Goal: Task Accomplishment & Management: Complete application form

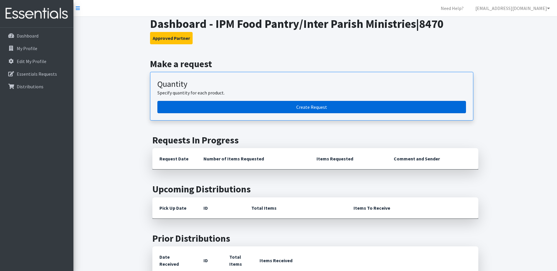
click at [279, 106] on link "Create Request" at bounding box center [311, 107] width 309 height 12
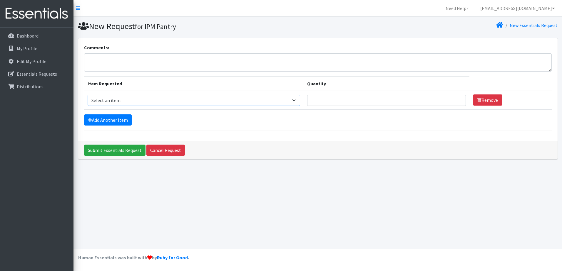
click at [228, 105] on select "Select an item F&D Men L/XL (38-50in waist) x48 F&D Men S/M (28-40in waist) x56…" at bounding box center [194, 100] width 212 height 11
click at [229, 98] on select "Select an item F&D Men L/XL (38-50in waist) x48 F&D Men S/M (28-40in waist) x56…" at bounding box center [194, 100] width 212 height 11
click at [296, 99] on select "Select an item F&D Men L/XL (38-50in waist) x48 F&D Men S/M (28-40in waist) x56…" at bounding box center [194, 100] width 212 height 11
select select "1216"
click at [88, 95] on select "Select an item F&D Men L/XL (38-50in waist) x48 F&D Men S/M (28-40in waist) x56…" at bounding box center [194, 100] width 212 height 11
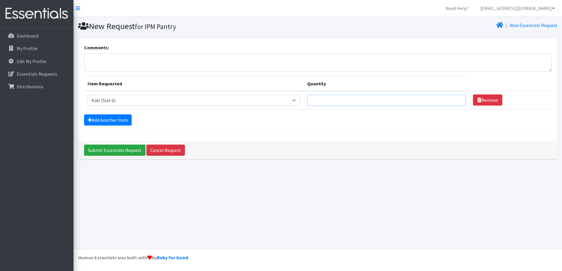
click at [370, 103] on input "Quantity" at bounding box center [386, 100] width 159 height 11
click at [453, 100] on input "1" at bounding box center [386, 100] width 159 height 11
click at [345, 100] on input "1" at bounding box center [386, 100] width 159 height 11
type input "1000"
click at [121, 120] on link "Add Another Item" at bounding box center [108, 120] width 48 height 11
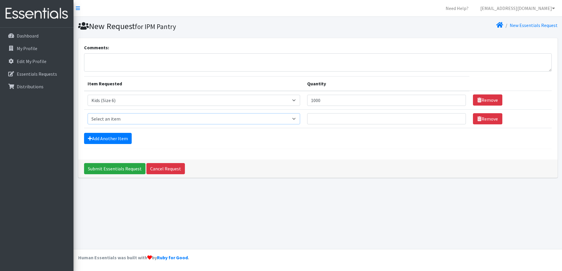
click at [124, 119] on select "Select an item F&D Men L/XL (38-50in waist) x48 F&D Men S/M (28-40in waist) x56…" at bounding box center [194, 118] width 212 height 11
select select "1214"
click at [88, 113] on select "Select an item F&D Men L/XL (38-50in waist) x48 F&D Men S/M (28-40in waist) x56…" at bounding box center [194, 118] width 212 height 11
click at [336, 119] on input "Quantity" at bounding box center [386, 118] width 159 height 11
type input "1000"
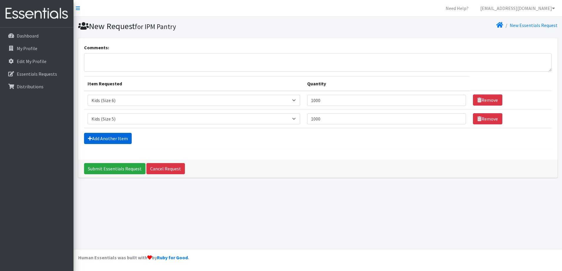
click at [117, 142] on link "Add Another Item" at bounding box center [108, 138] width 48 height 11
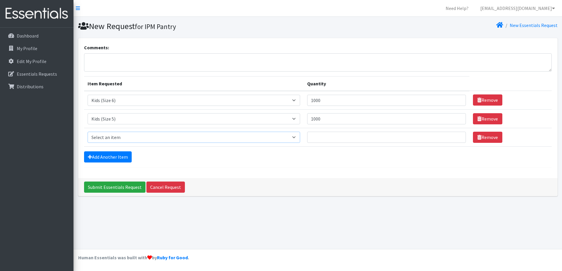
click at [116, 138] on select "Select an item F&D Men L/XL (38-50in waist) x48 F&D Men S/M (28-40in waist) x56…" at bounding box center [194, 137] width 212 height 11
select select "1213"
click at [88, 132] on select "Select an item F&D Men L/XL (38-50in waist) x48 F&D Men S/M (28-40in waist) x56…" at bounding box center [194, 137] width 212 height 11
click at [326, 135] on input "Quantity" at bounding box center [386, 137] width 159 height 11
type input "1000"
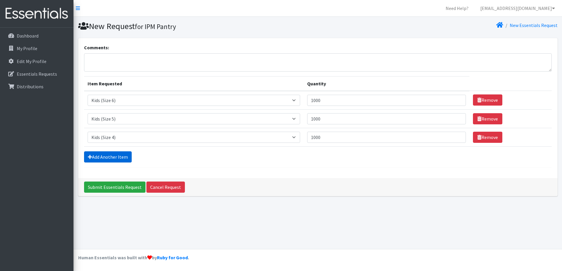
click at [110, 156] on link "Add Another Item" at bounding box center [108, 157] width 48 height 11
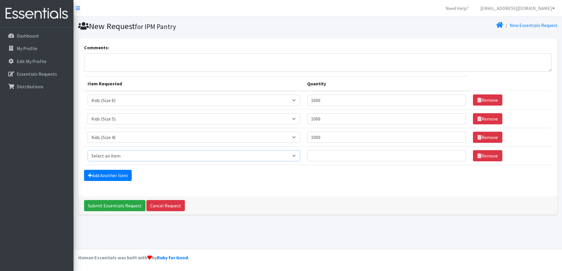
click at [224, 157] on select "Select an item F&D Men L/XL (38-50in waist) x48 F&D Men S/M (28-40in waist) x56…" at bounding box center [194, 155] width 212 height 11
select select "1221"
click at [88, 150] on select "Select an item F&D Men L/XL (38-50in waist) x48 F&D Men S/M (28-40in waist) x56…" at bounding box center [194, 155] width 212 height 11
click at [356, 156] on input "Quantity" at bounding box center [386, 155] width 159 height 11
type input "500"
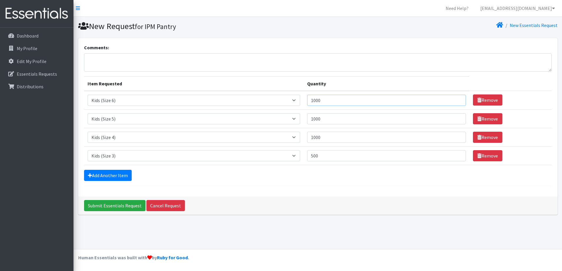
drag, startPoint x: 338, startPoint y: 100, endPoint x: 286, endPoint y: 105, distance: 52.3
click at [285, 103] on tr "Item Requested Select an item F&D Men L/XL (38-50in waist) x48 F&D Men S/M (28-…" at bounding box center [317, 100] width 467 height 19
type input "2000"
drag, startPoint x: 311, startPoint y: 120, endPoint x: 288, endPoint y: 118, distance: 22.1
click at [290, 119] on tr "Item Requested Select an item F&D Men L/XL (38-50in waist) x48 F&D Men S/M (28-…" at bounding box center [317, 119] width 467 height 19
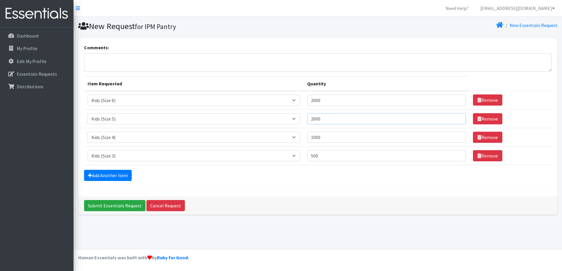
type input "2000"
drag, startPoint x: 332, startPoint y: 137, endPoint x: 291, endPoint y: 139, distance: 41.2
click at [293, 139] on tr "Item Requested Select an item F&D Men L/XL (38-50in waist) x48 F&D Men S/M (28-…" at bounding box center [317, 137] width 467 height 19
type input "2000"
click at [107, 178] on link "Add Another Item" at bounding box center [108, 175] width 48 height 11
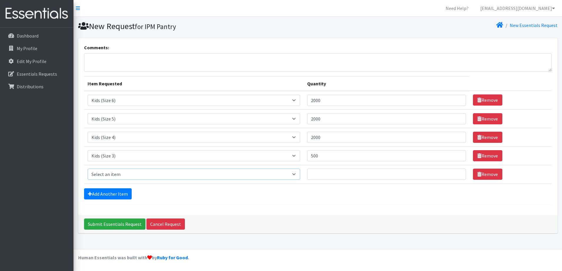
click at [108, 174] on select "Select an item F&D Men L/XL (38-50in waist) x48 F&D Men S/M (28-40in waist) x56…" at bounding box center [194, 174] width 212 height 11
select select "1202"
click at [88, 169] on select "Select an item F&D Men L/XL (38-50in waist) x48 F&D Men S/M (28-40in waist) x56…" at bounding box center [194, 174] width 212 height 11
click at [323, 176] on input "Quantity" at bounding box center [386, 174] width 159 height 11
type input "500"
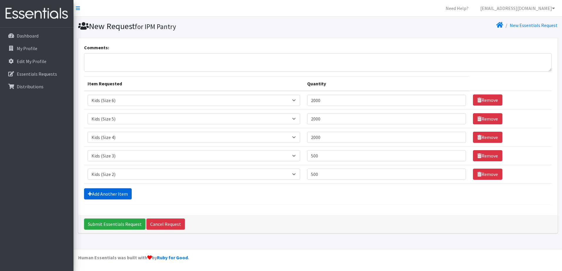
click at [102, 198] on link "Add Another Item" at bounding box center [108, 194] width 48 height 11
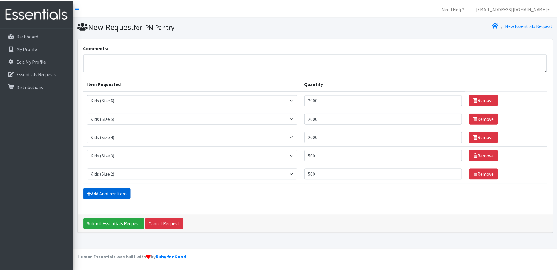
scroll to position [7, 0]
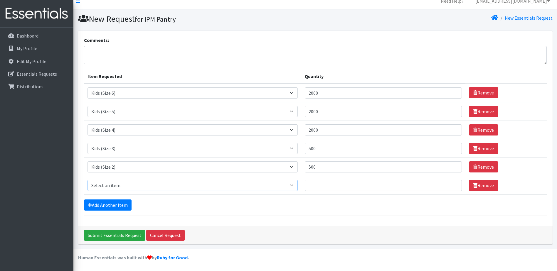
click at [109, 185] on select "Select an item F&D Men L/XL (38-50in waist) x48 F&D Men S/M (28-40in waist) x56…" at bounding box center [193, 185] width 210 height 11
select select "1201"
click at [88, 180] on select "Select an item F&D Men L/XL (38-50in waist) x48 F&D Men S/M (28-40in waist) x56…" at bounding box center [193, 185] width 210 height 11
click at [341, 186] on input "Quantity" at bounding box center [383, 185] width 157 height 11
type input "500"
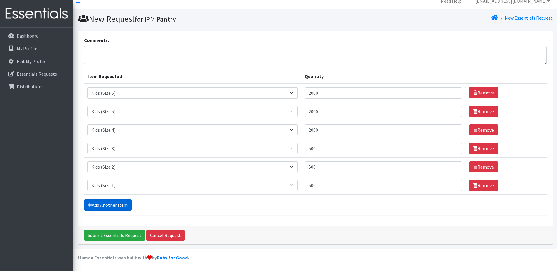
click at [125, 202] on link "Add Another Item" at bounding box center [108, 205] width 48 height 11
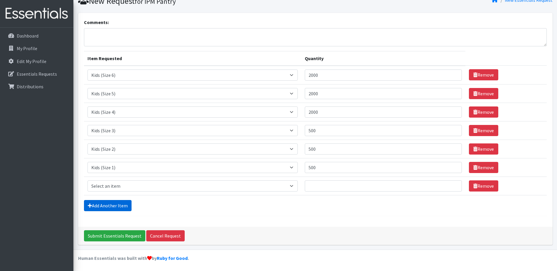
scroll to position [26, 0]
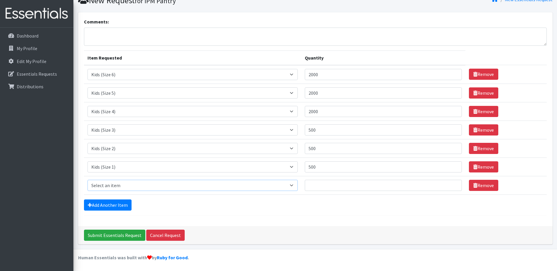
click at [126, 187] on select "Select an item F&D Men L/XL (38-50in waist) x48 F&D Men S/M (28-40in waist) x56…" at bounding box center [193, 185] width 210 height 11
select select "15347"
click at [88, 180] on select "Select an item F&D Men L/XL (38-50in waist) x48 F&D Men S/M (28-40in waist) x56…" at bounding box center [193, 185] width 210 height 11
click at [325, 184] on input "Quantity" at bounding box center [383, 185] width 157 height 11
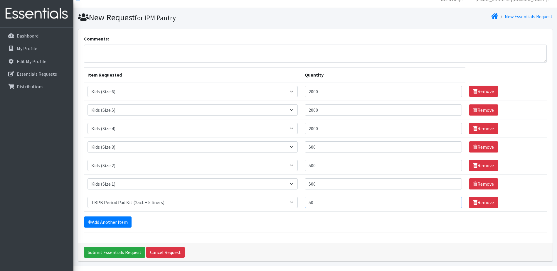
scroll to position [0, 0]
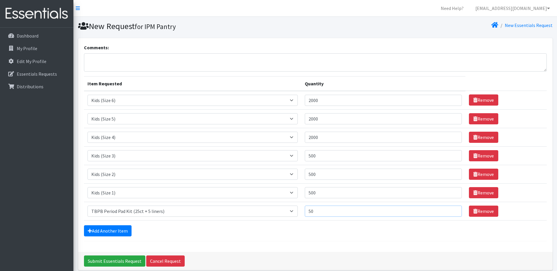
type input "50"
click at [100, 227] on link "Add Another Item" at bounding box center [108, 231] width 48 height 11
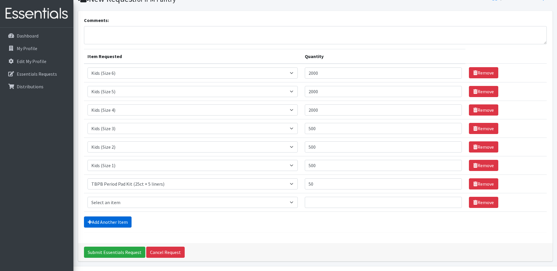
scroll to position [44, 0]
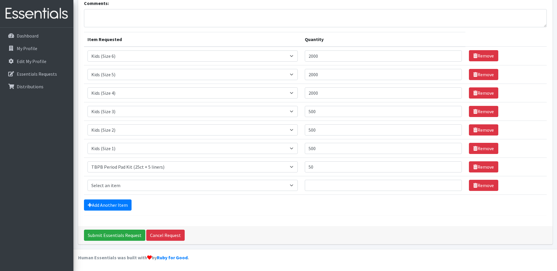
click at [117, 180] on td "Item Requested Select an item F&D Men L/XL (38-50in waist) x48 F&D Men S/M (28-…" at bounding box center [192, 185] width 217 height 19
click at [118, 183] on select "Select an item F&D Men L/XL (38-50in waist) x48 F&D Men S/M (28-40in waist) x56…" at bounding box center [193, 185] width 210 height 11
select select "15348"
click at [88, 180] on select "Select an item F&D Men L/XL (38-50in waist) x48 F&D Men S/M (28-40in waist) x56…" at bounding box center [193, 185] width 210 height 11
click at [351, 187] on input "Quantity" at bounding box center [383, 185] width 157 height 11
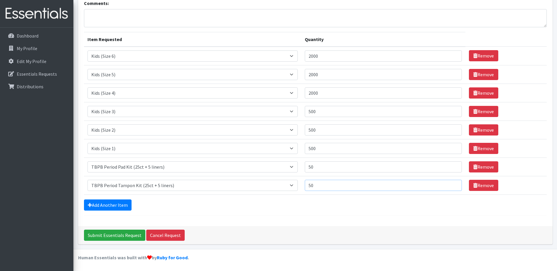
type input "50"
drag, startPoint x: 322, startPoint y: 168, endPoint x: 293, endPoint y: 169, distance: 28.5
click at [294, 168] on tr "Item Requested Select an item F&D Men L/XL (38-50in waist) x48 F&D Men S/M (28-…" at bounding box center [315, 167] width 463 height 19
type input "100"
drag, startPoint x: 359, startPoint y: 188, endPoint x: 264, endPoint y: 190, distance: 94.6
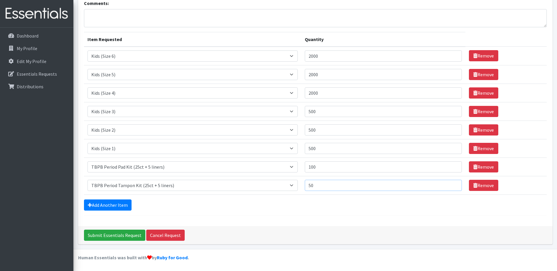
click at [266, 190] on tr "Item Requested Select an item F&D Men L/XL (38-50in waist) x48 F&D Men S/M (28-…" at bounding box center [315, 185] width 463 height 19
type input "100"
drag, startPoint x: 320, startPoint y: 151, endPoint x: 289, endPoint y: 148, distance: 30.4
click at [289, 148] on tr "Item Requested Select an item F&D Men L/XL (38-50in waist) x48 F&D Men S/M (28-…" at bounding box center [315, 148] width 463 height 19
type input "200"
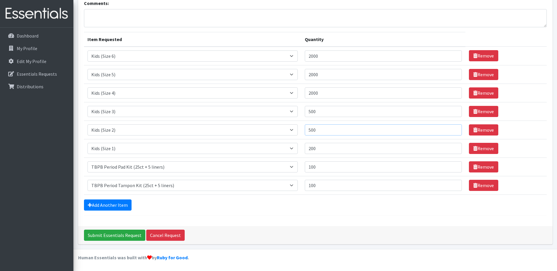
drag, startPoint x: 326, startPoint y: 127, endPoint x: 307, endPoint y: 130, distance: 19.0
click at [307, 130] on input "500" at bounding box center [383, 130] width 157 height 11
type input "200"
drag, startPoint x: 317, startPoint y: 112, endPoint x: 306, endPoint y: 112, distance: 11.2
click at [306, 112] on td "Quantity 500" at bounding box center [383, 111] width 165 height 19
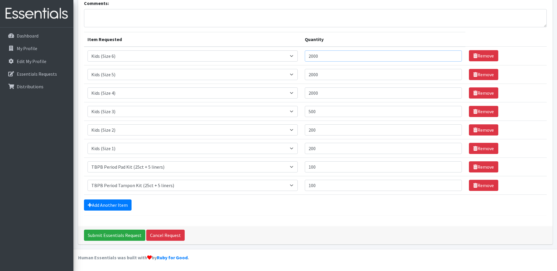
drag, startPoint x: 322, startPoint y: 56, endPoint x: 302, endPoint y: 56, distance: 19.7
click at [302, 56] on tr "Item Requested Select an item F&D Men L/XL (38-50in waist) x48 F&D Men S/M (28-…" at bounding box center [315, 56] width 463 height 19
click at [316, 57] on input "2600" at bounding box center [383, 56] width 157 height 11
type input "2300"
click at [313, 74] on input "2000" at bounding box center [383, 74] width 157 height 11
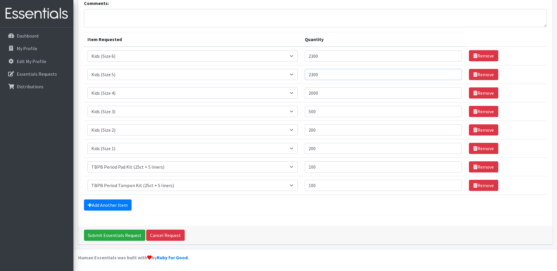
type input "2300"
click at [332, 92] on input "2000" at bounding box center [383, 93] width 157 height 11
drag, startPoint x: 325, startPoint y: 92, endPoint x: 296, endPoint y: 93, distance: 28.5
click at [306, 92] on td "Quantity 2000" at bounding box center [383, 93] width 165 height 19
type input "1500"
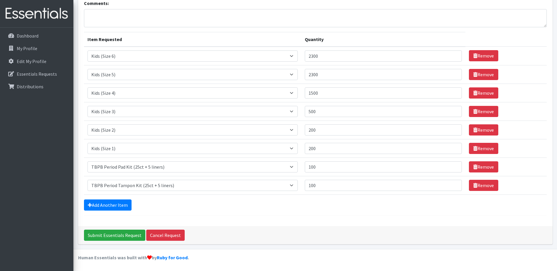
click at [317, 85] on td "Quantity 1500" at bounding box center [383, 93] width 165 height 19
click at [322, 76] on input "2300" at bounding box center [383, 74] width 157 height 11
drag, startPoint x: 332, startPoint y: 72, endPoint x: 291, endPoint y: 77, distance: 40.9
click at [291, 77] on tr "Item Requested Select an item F&D Men L/XL (38-50in waist) x48 F&D Men S/M (28-…" at bounding box center [315, 74] width 463 height 19
type input "2550"
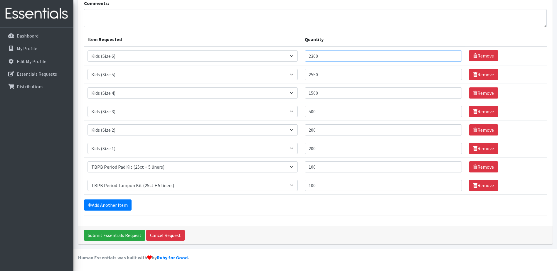
drag, startPoint x: 320, startPoint y: 58, endPoint x: 299, endPoint y: 61, distance: 20.8
click at [301, 61] on tr "Item Requested Select an item F&D Men L/XL (38-50in waist) x48 F&D Men S/M (28-…" at bounding box center [315, 56] width 463 height 19
type input "2550"
click at [84, 230] on input "Submit Essentials Request" at bounding box center [114, 235] width 61 height 11
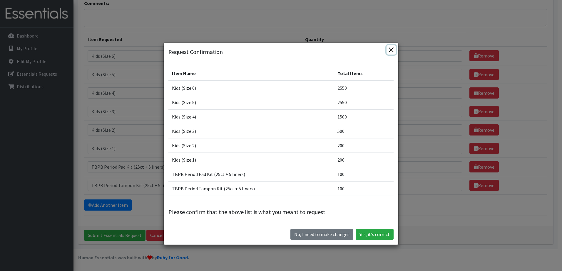
click at [388, 51] on button "Close" at bounding box center [390, 49] width 9 height 9
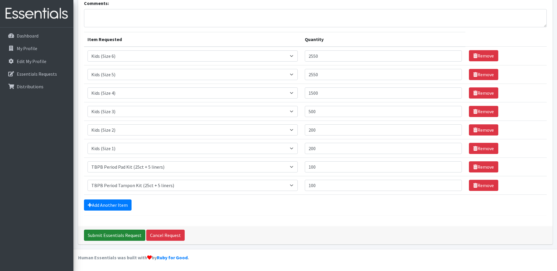
click at [130, 235] on input "Submit Essentials Request" at bounding box center [114, 235] width 61 height 11
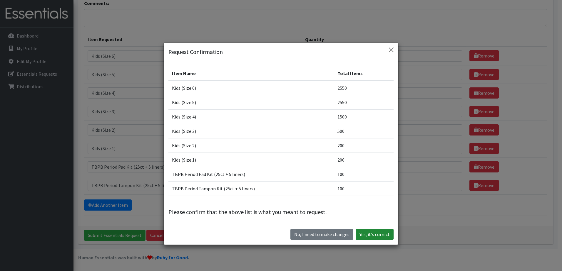
click at [375, 234] on button "Yes, it's correct" at bounding box center [374, 234] width 38 height 11
